Goal: Task Accomplishment & Management: Use online tool/utility

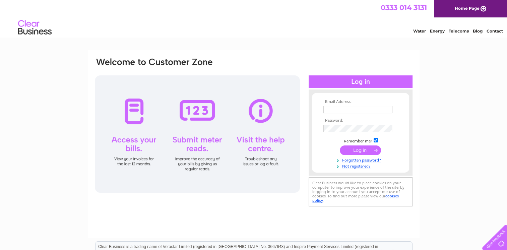
click at [339, 109] on input "text" at bounding box center [358, 109] width 69 height 7
type input "barry@kts-aberdeen.co.uk"
click at [359, 150] on input "submit" at bounding box center [360, 150] width 41 height 9
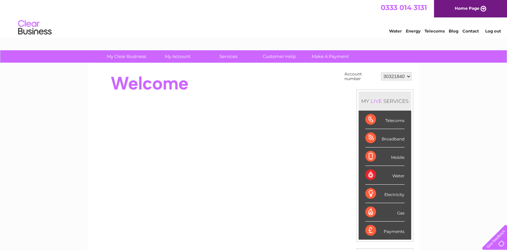
click at [410, 76] on select "30321840" at bounding box center [396, 76] width 31 height 8
click at [395, 120] on div "Telecoms" at bounding box center [384, 120] width 39 height 18
click at [370, 122] on div "Telecoms" at bounding box center [384, 120] width 39 height 18
click at [370, 141] on div "Broadband" at bounding box center [384, 138] width 39 height 18
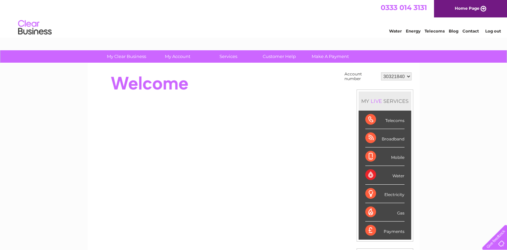
click at [374, 160] on div "Mobile" at bounding box center [384, 157] width 39 height 18
drag, startPoint x: 373, startPoint y: 177, endPoint x: 373, endPoint y: 191, distance: 14.4
click at [373, 179] on div "Water" at bounding box center [384, 175] width 39 height 18
drag, startPoint x: 373, startPoint y: 206, endPoint x: 372, endPoint y: 223, distance: 16.8
click at [373, 207] on div "Gas" at bounding box center [384, 212] width 39 height 18
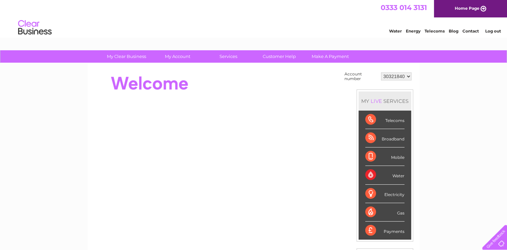
click at [372, 227] on div "Payments" at bounding box center [384, 231] width 39 height 18
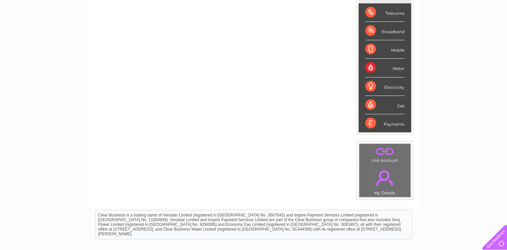
scroll to position [134, 0]
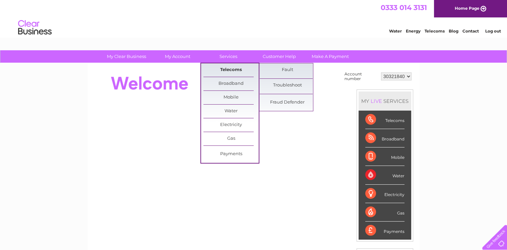
click at [228, 68] on link "Telecoms" at bounding box center [231, 69] width 55 height 13
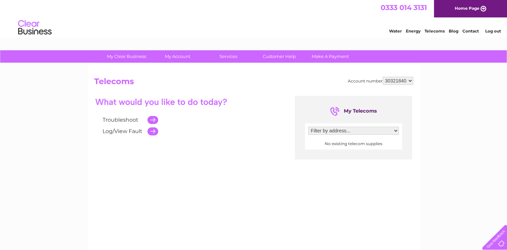
click at [395, 132] on select "Filter by address..." at bounding box center [353, 131] width 91 height 8
click at [130, 118] on link "Troubleshoot" at bounding box center [121, 120] width 36 height 6
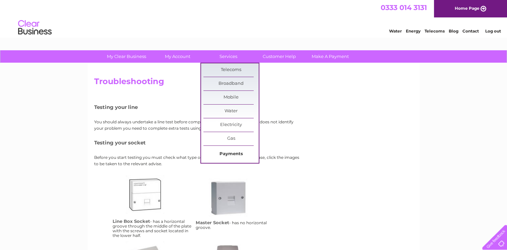
click at [236, 154] on link "Payments" at bounding box center [231, 154] width 55 height 13
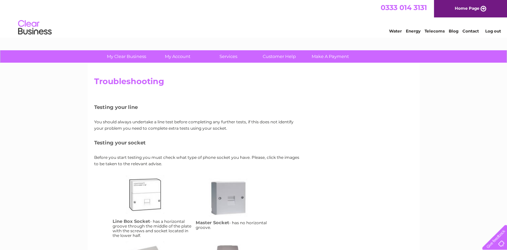
click at [438, 30] on link "Telecoms" at bounding box center [435, 30] width 20 height 5
